Goal: Check status: Check status

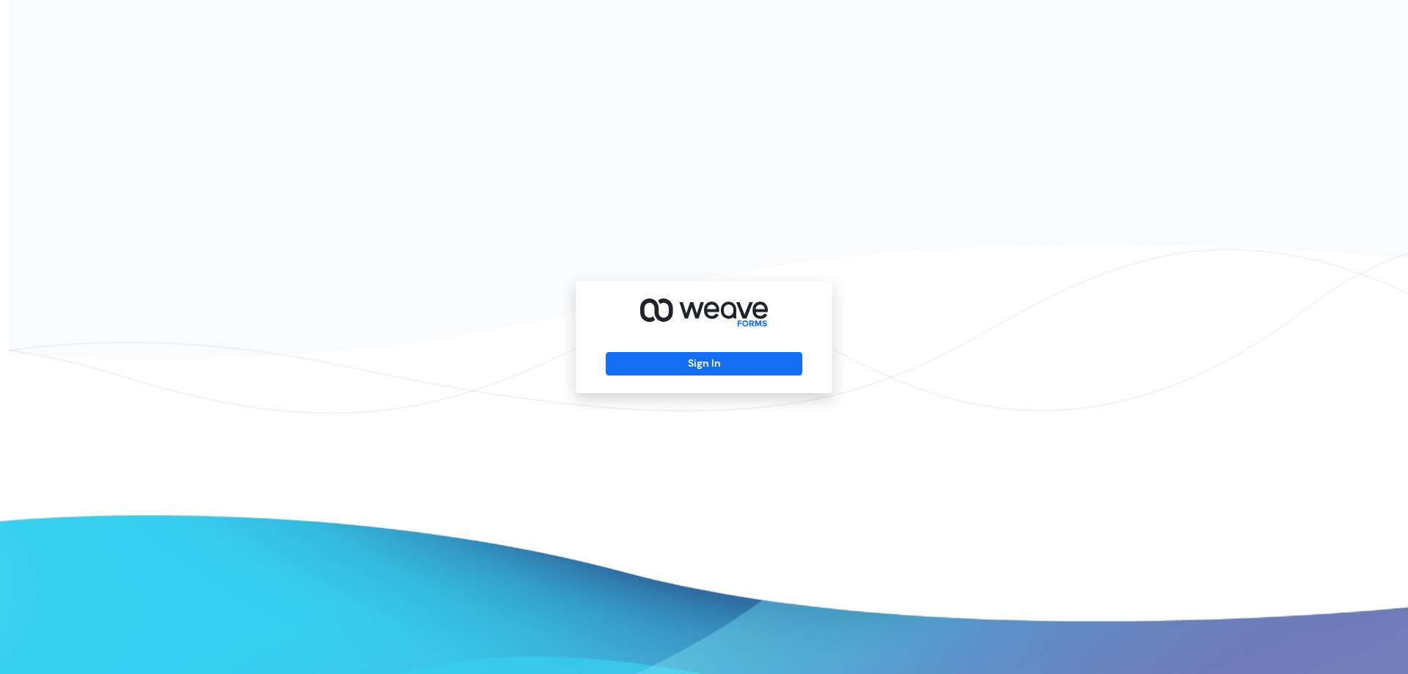
click at [697, 378] on div "Sign In" at bounding box center [704, 337] width 257 height 112
click at [703, 357] on button "Sign In" at bounding box center [704, 363] width 196 height 23
